Goal: Find specific page/section: Find specific page/section

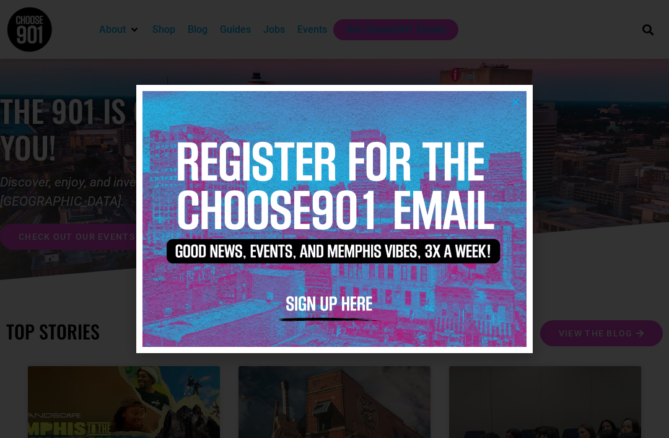
click at [518, 105] on icon "Close" at bounding box center [515, 101] width 9 height 9
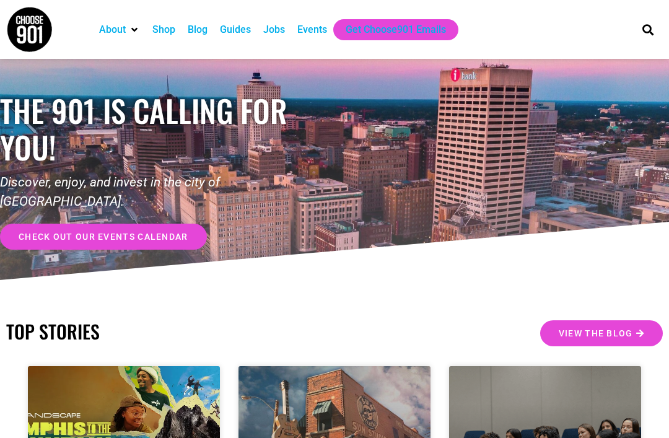
click at [281, 32] on div "Jobs" at bounding box center [274, 29] width 22 height 15
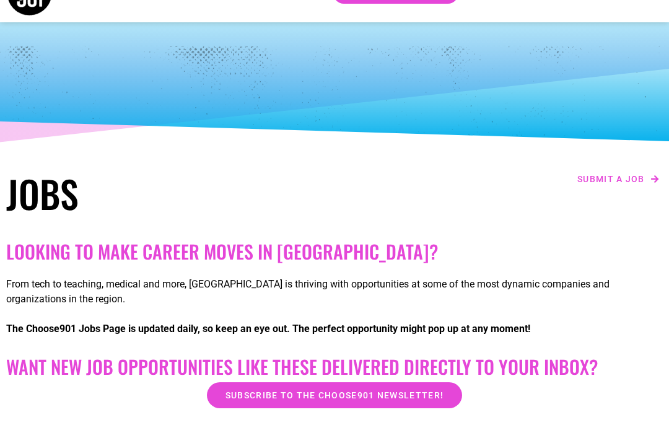
scroll to position [37, 0]
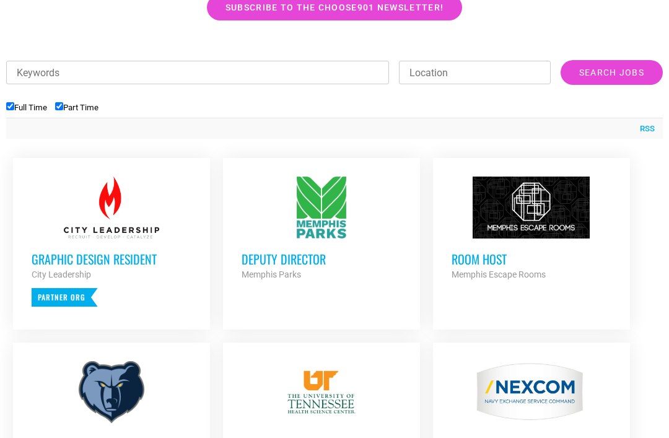
scroll to position [426, 0]
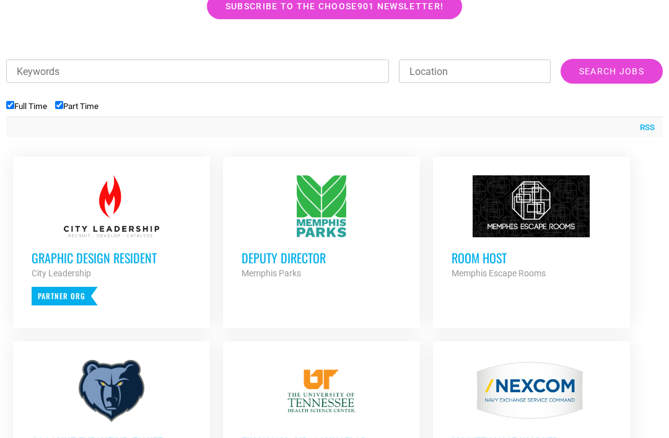
click at [309, 251] on h3 "Deputy Director" at bounding box center [322, 258] width 160 height 16
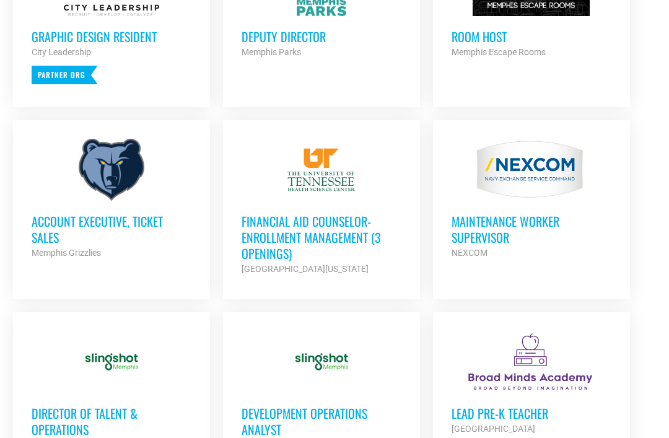
scroll to position [647, 0]
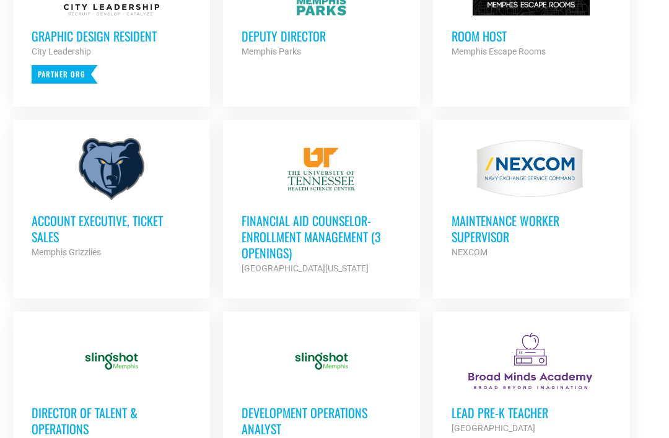
click at [155, 221] on h3 "Account Executive, Ticket Sales" at bounding box center [112, 228] width 160 height 32
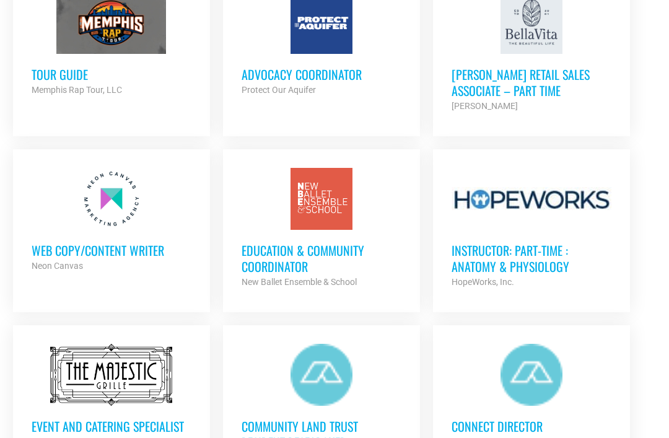
scroll to position [1162, 0]
